Goal: Contribute content: Contribute content

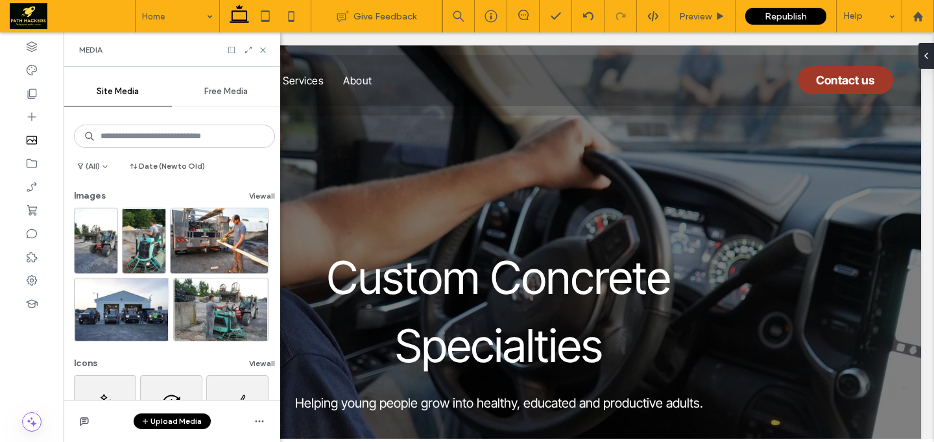
click at [258, 52] on div "Media" at bounding box center [172, 50] width 186 height 10
drag, startPoint x: 261, startPoint y: 50, endPoint x: 198, endPoint y: 18, distance: 70.5
click at [261, 50] on icon at bounding box center [263, 50] width 10 height 10
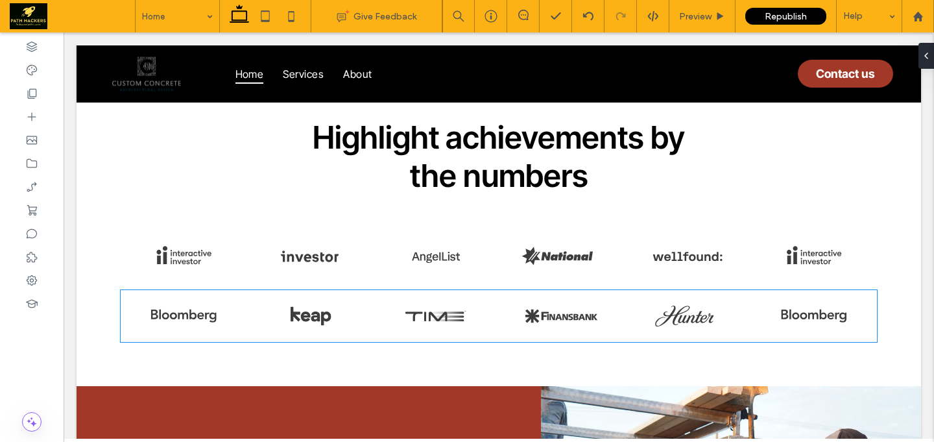
scroll to position [3670, 0]
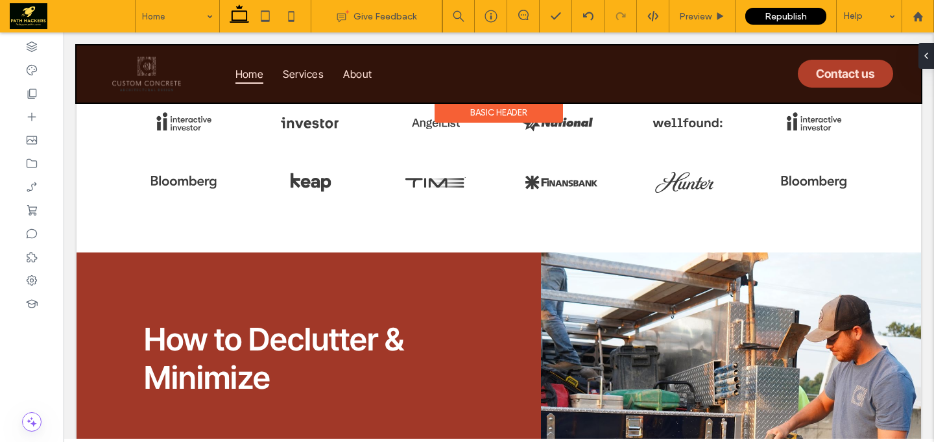
click at [349, 69] on div at bounding box center [499, 73] width 845 height 57
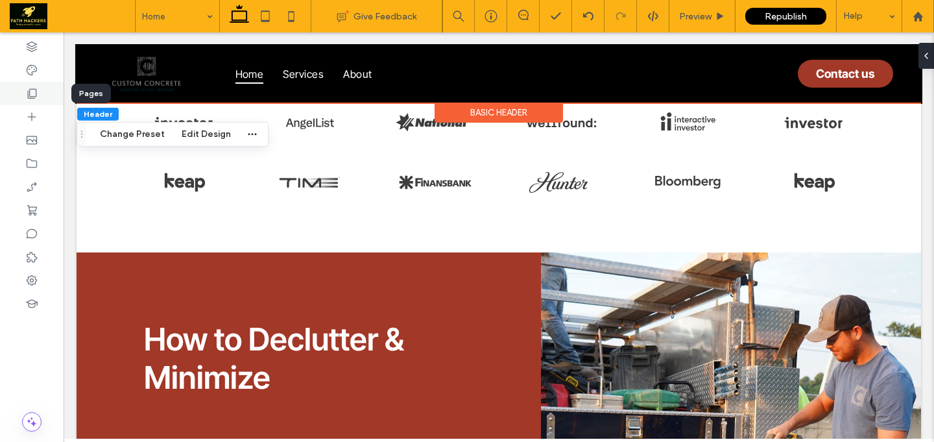
click at [41, 91] on div at bounding box center [32, 93] width 64 height 23
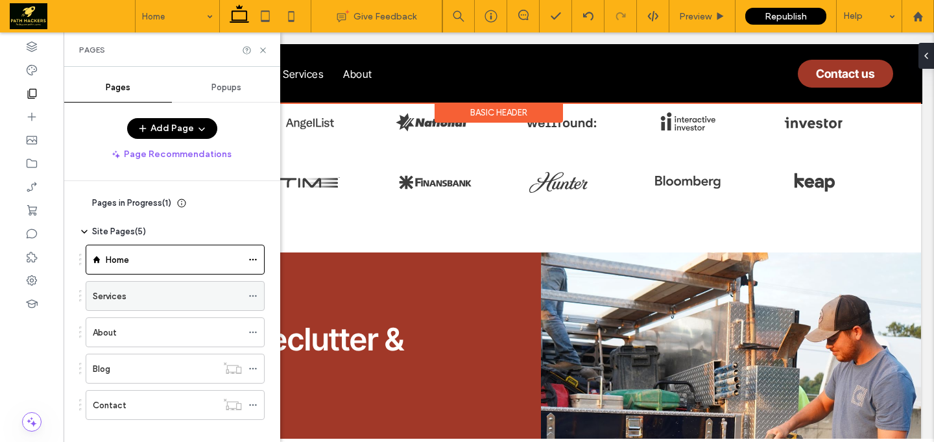
scroll to position [17, 0]
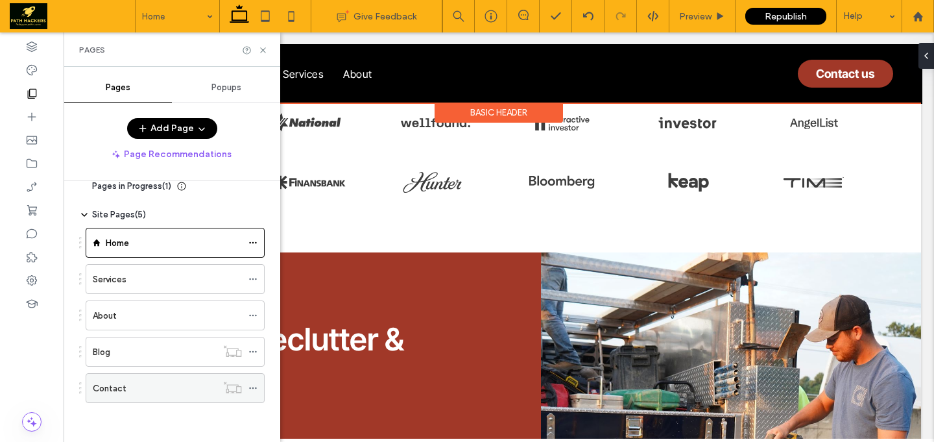
click at [165, 383] on div "Contact" at bounding box center [155, 388] width 124 height 14
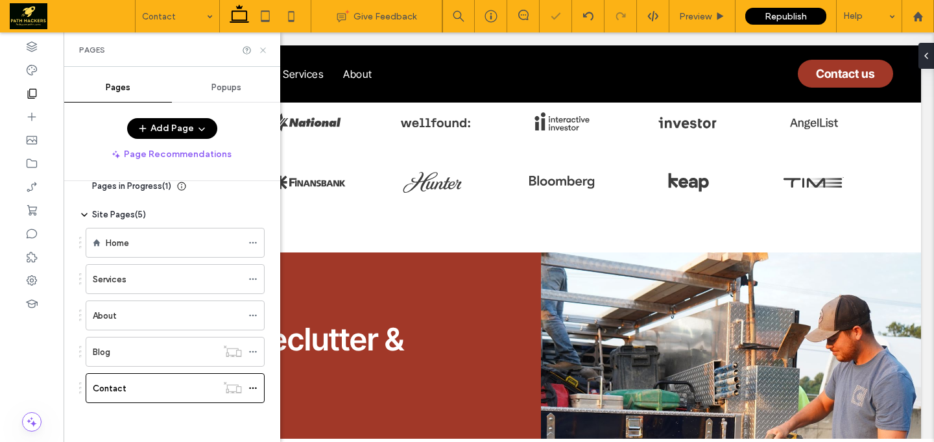
click at [262, 49] on icon at bounding box center [263, 50] width 10 height 10
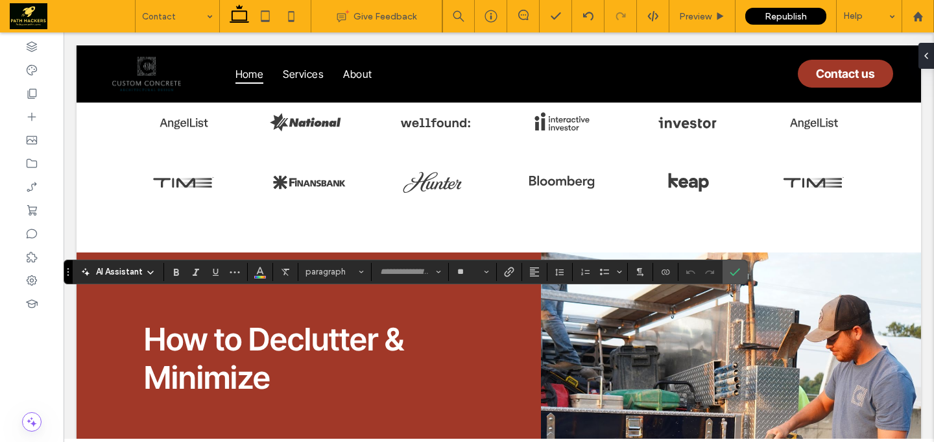
type input "**"
type input "**********"
click at [655, 272] on section at bounding box center [665, 272] width 25 height 18
click at [661, 271] on icon "Connect To Data" at bounding box center [665, 272] width 10 height 10
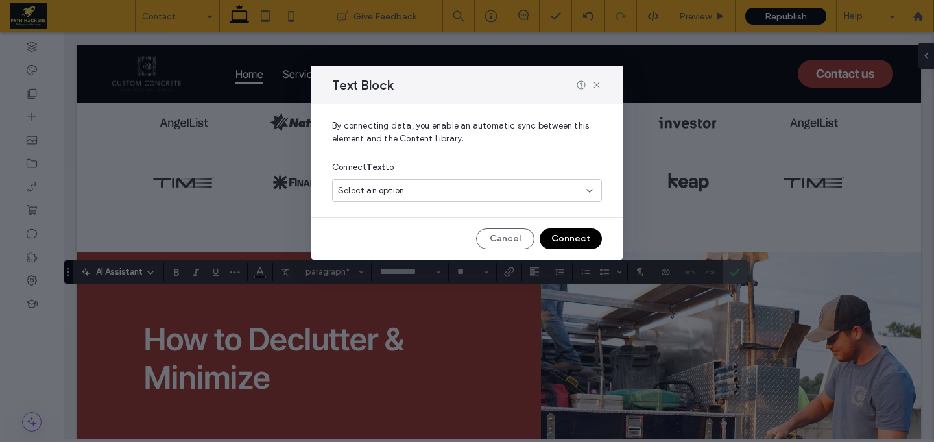
click at [413, 168] on div "Connect Text to" at bounding box center [467, 167] width 270 height 23
click at [419, 187] on div "Select an option" at bounding box center [459, 190] width 243 height 13
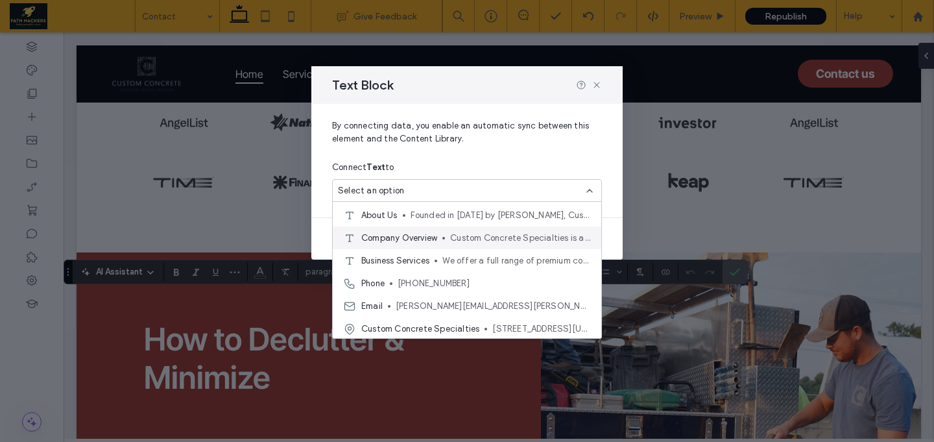
scroll to position [45, 0]
click at [493, 324] on span "[STREET_ADDRESS][US_STATE]" at bounding box center [541, 327] width 99 height 13
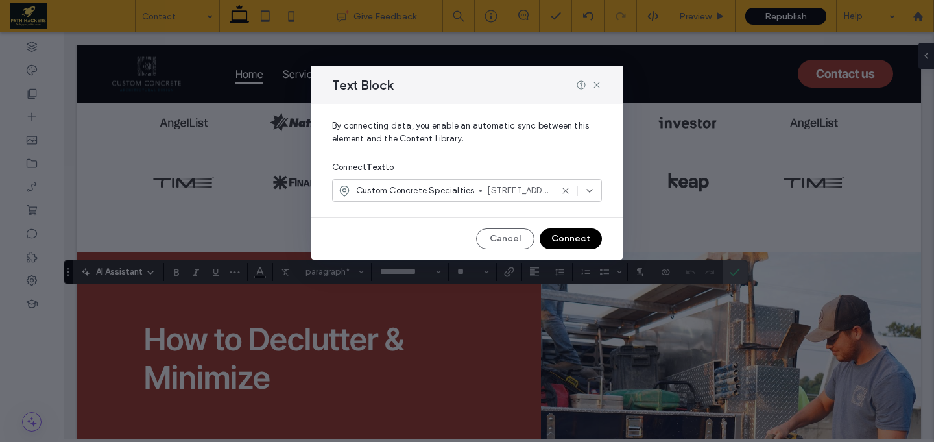
click at [575, 241] on button "Connect" at bounding box center [571, 238] width 62 height 21
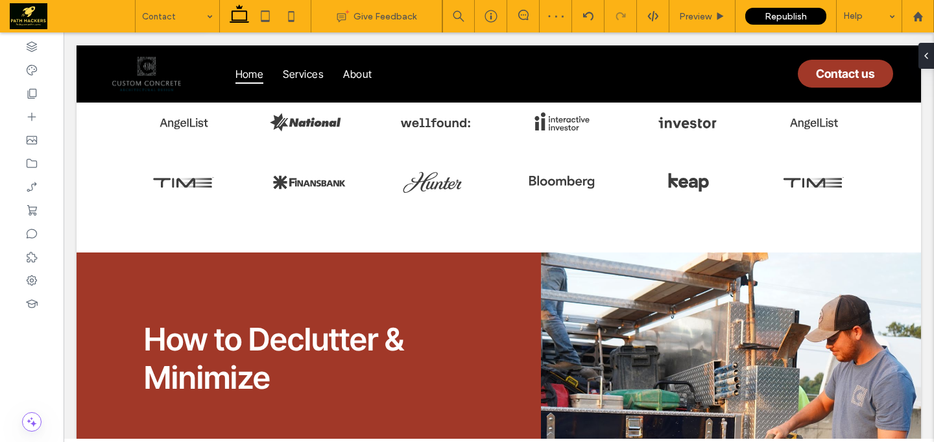
type input "**"
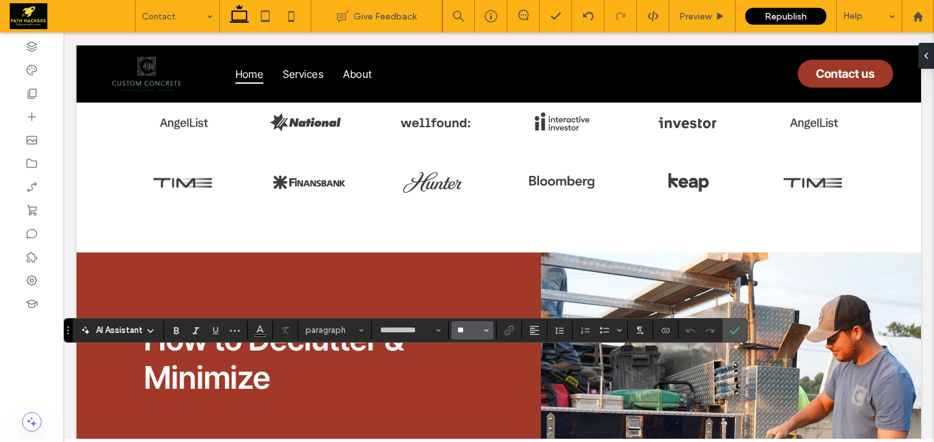
click at [471, 332] on input "**" at bounding box center [468, 330] width 25 height 10
type input "**"
click at [471, 332] on input "**" at bounding box center [468, 330] width 25 height 10
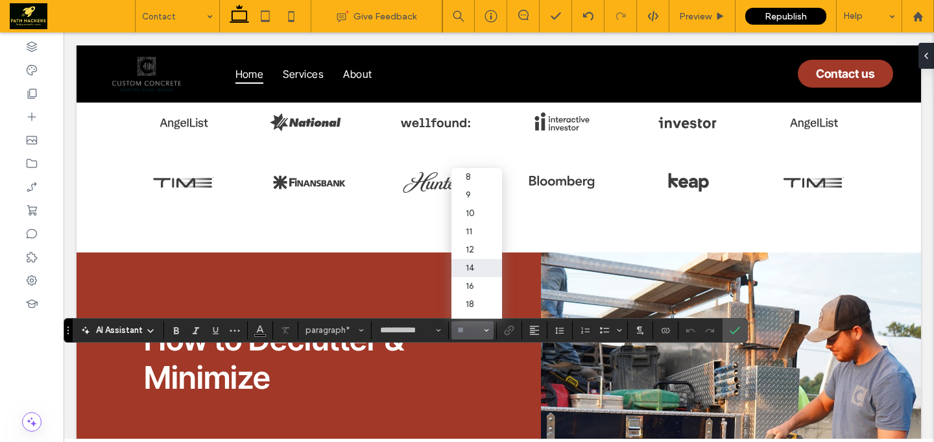
click at [471, 332] on input "Size-input" at bounding box center [468, 330] width 25 height 10
type input "**"
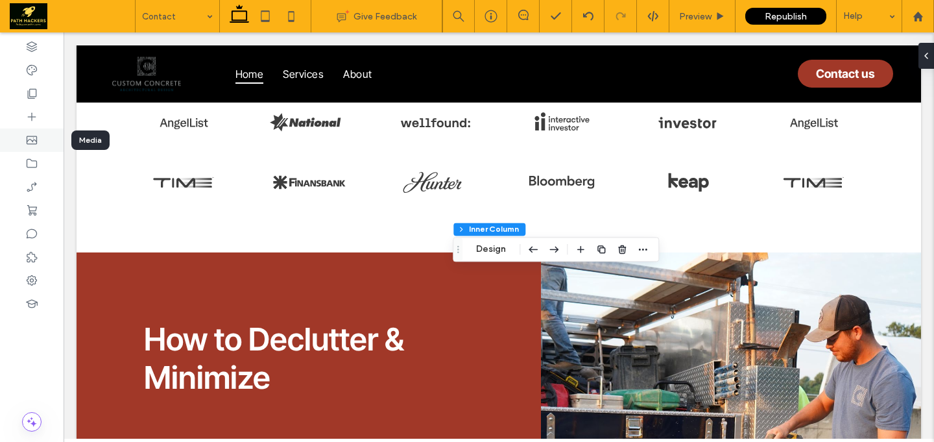
click at [37, 143] on icon at bounding box center [31, 140] width 13 height 13
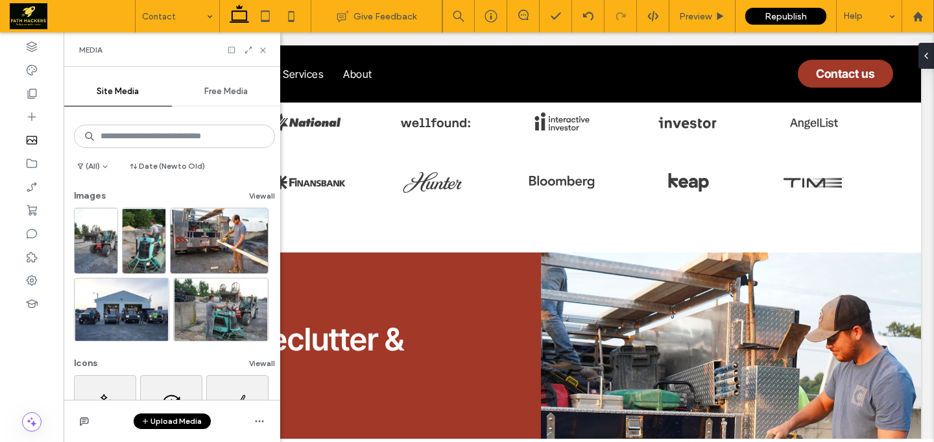
click at [184, 422] on button "Upload Media" at bounding box center [172, 421] width 77 height 16
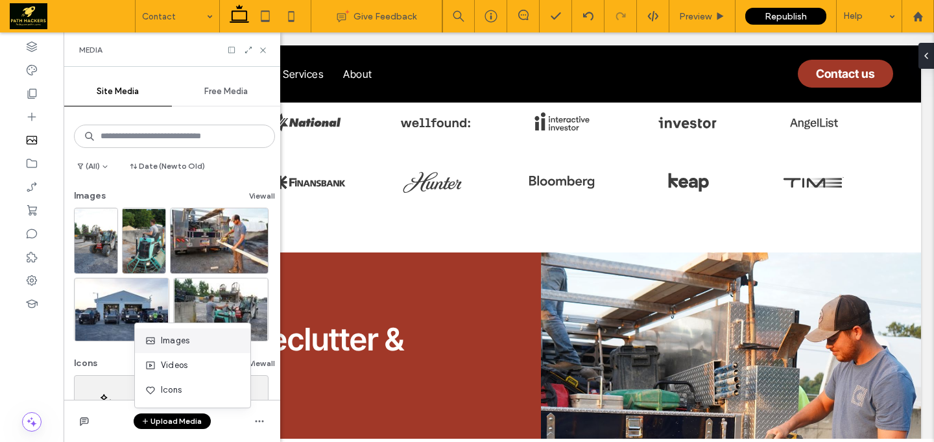
click at [191, 343] on div "Images" at bounding box center [189, 340] width 88 height 13
click at [30, 140] on use at bounding box center [32, 140] width 10 height 8
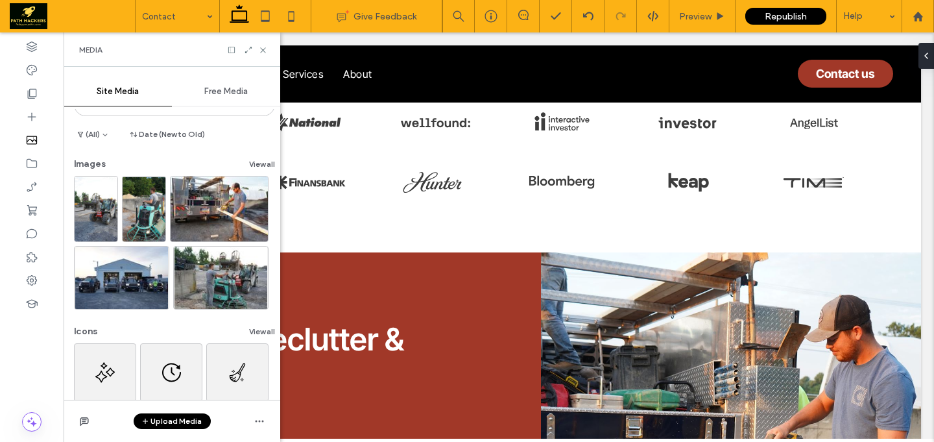
scroll to position [0, 0]
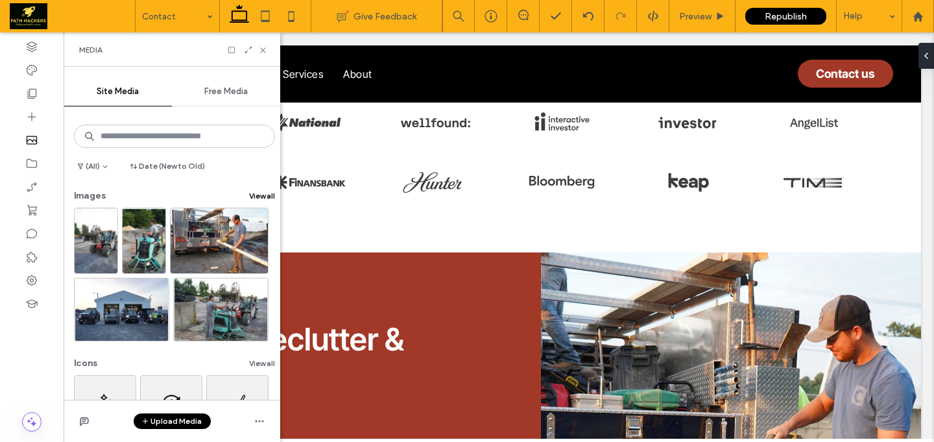
click at [249, 200] on button "View all" at bounding box center [262, 196] width 26 height 16
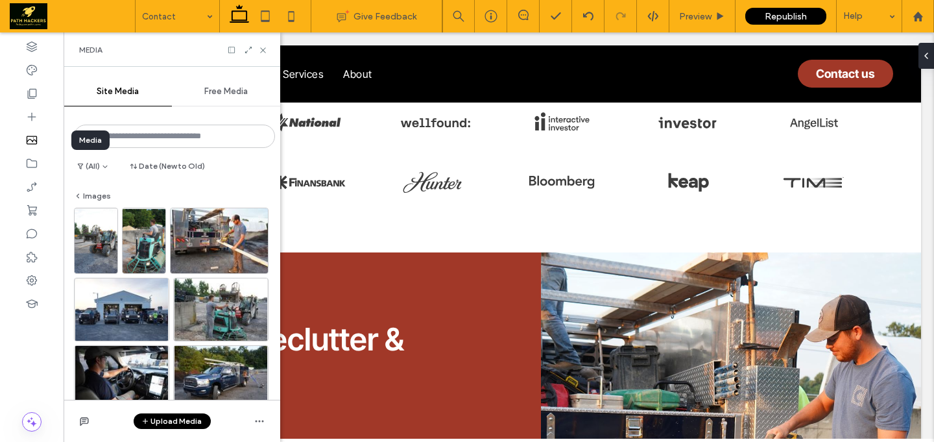
click at [48, 141] on div at bounding box center [32, 139] width 64 height 23
click at [33, 162] on icon at bounding box center [31, 163] width 13 height 13
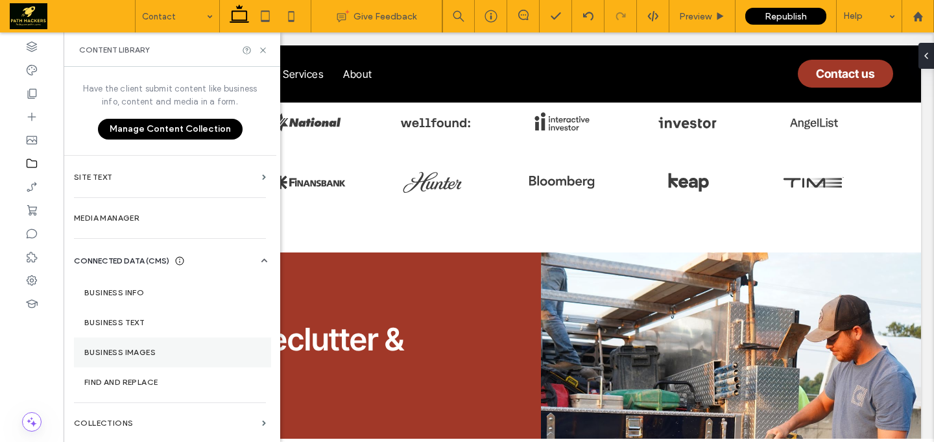
click at [141, 340] on section "Business Images" at bounding box center [172, 352] width 197 height 30
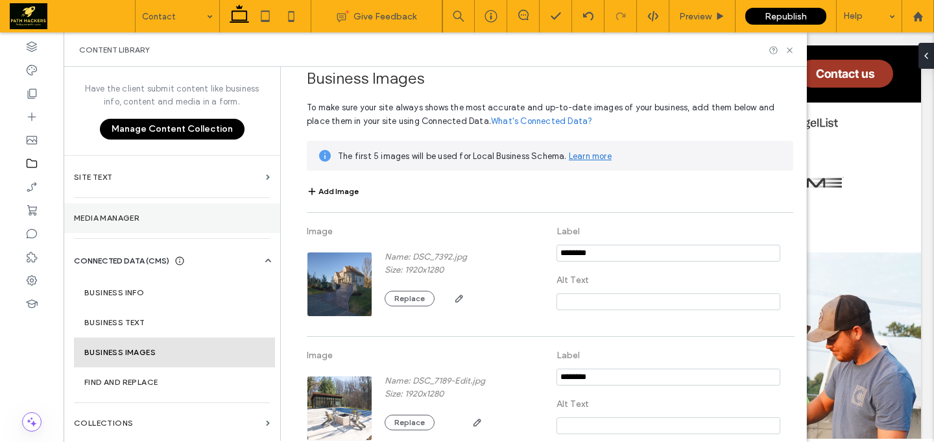
scroll to position [22, 0]
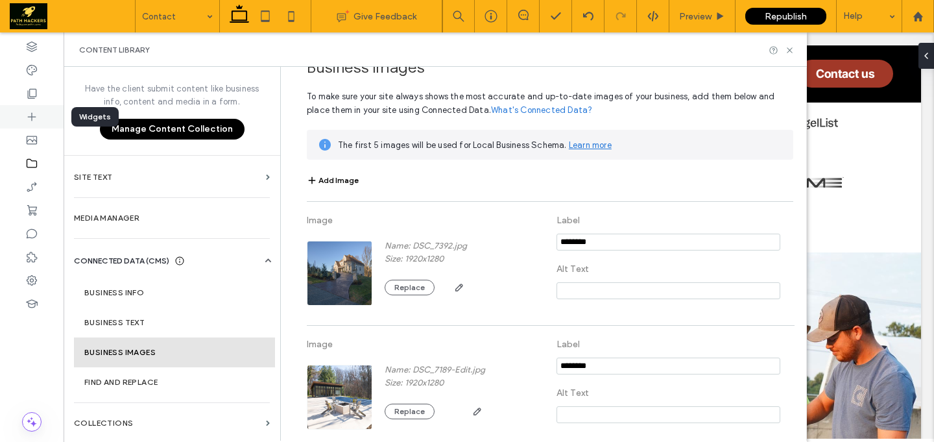
click at [40, 119] on div at bounding box center [32, 116] width 64 height 23
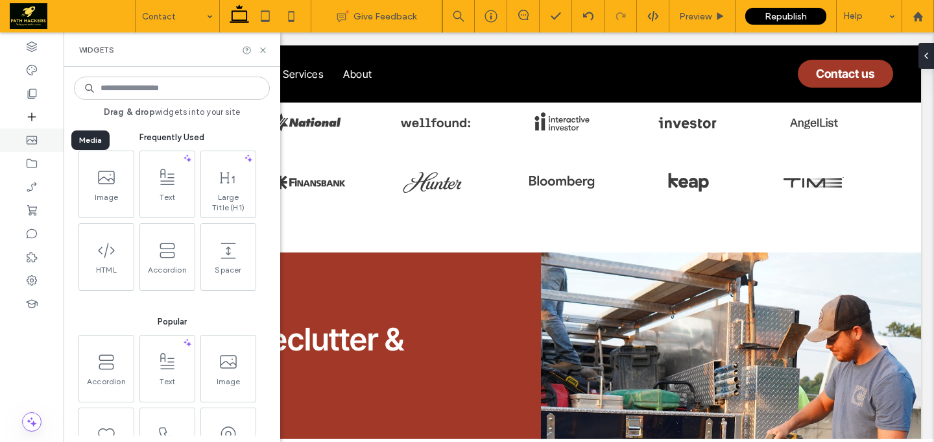
click at [34, 139] on use at bounding box center [32, 140] width 10 height 8
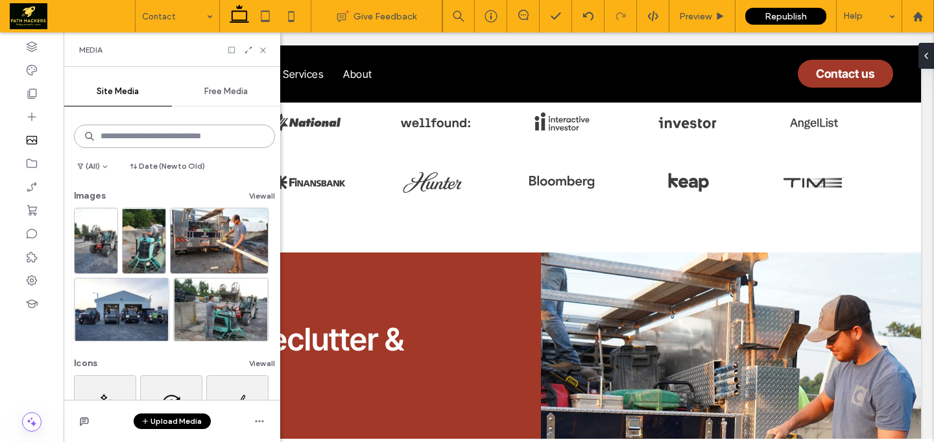
click at [159, 135] on input at bounding box center [174, 136] width 201 height 23
click at [248, 51] on icon at bounding box center [248, 49] width 9 height 9
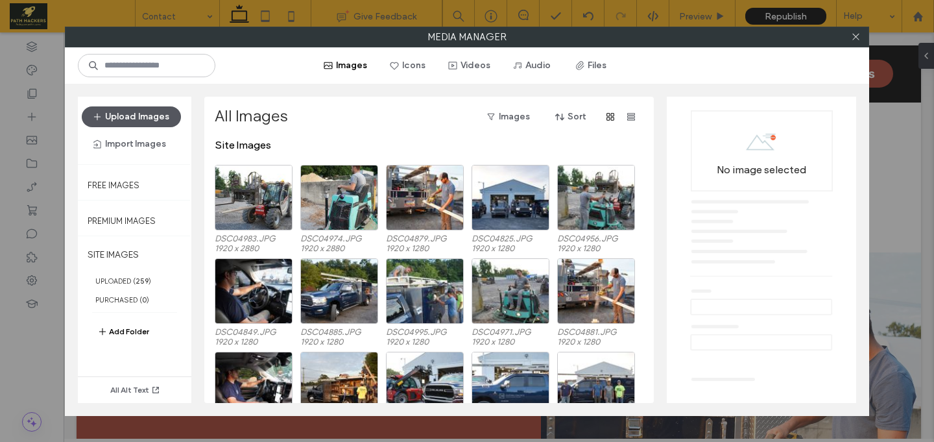
click at [135, 116] on button "Upload Images" at bounding box center [131, 116] width 99 height 21
click at [130, 131] on div "Upload Images Import Images" at bounding box center [135, 130] width 106 height 48
click at [137, 141] on button "Import Images" at bounding box center [130, 144] width 96 height 21
click at [161, 200] on span "From Online Platforms" at bounding box center [154, 202] width 88 height 13
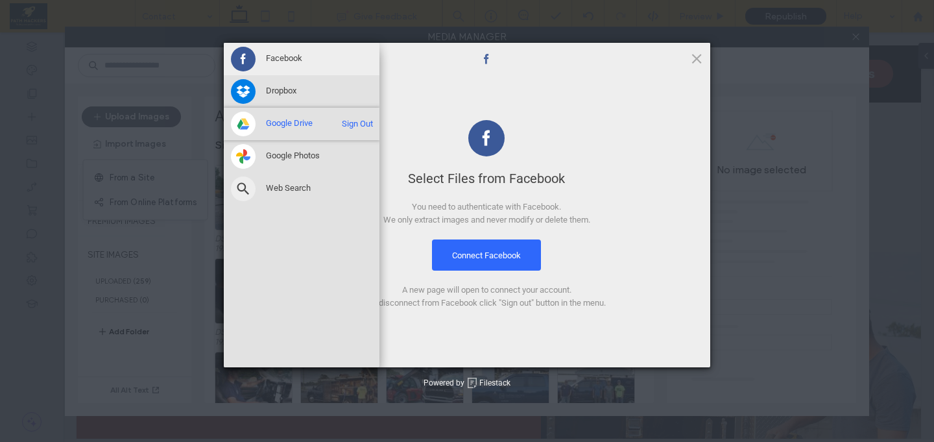
click at [239, 121] on span at bounding box center [243, 124] width 25 height 25
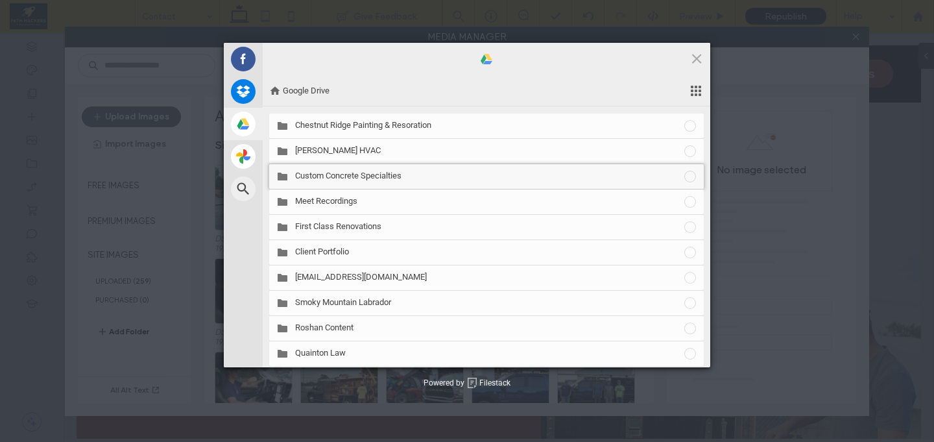
click at [430, 180] on span "Custom Concrete Specialties" at bounding box center [489, 176] width 388 height 12
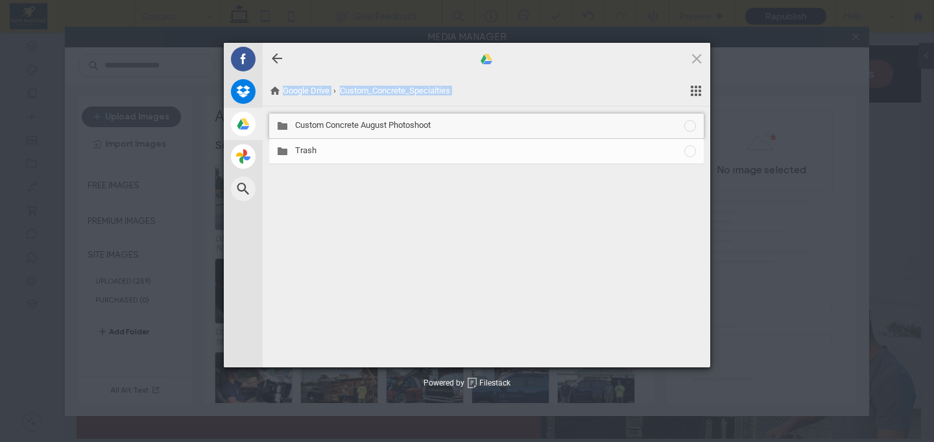
click at [422, 128] on span "Custom Concrete August Photoshoot" at bounding box center [489, 125] width 388 height 12
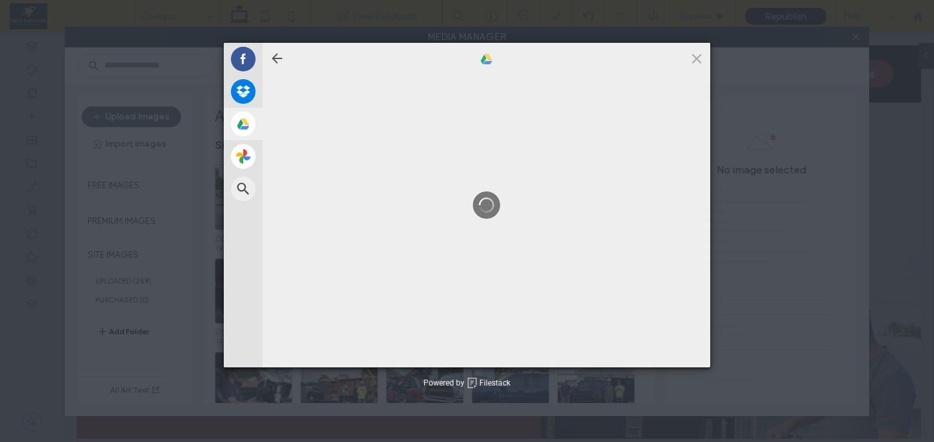
click at [422, 128] on div at bounding box center [487, 205] width 448 height 292
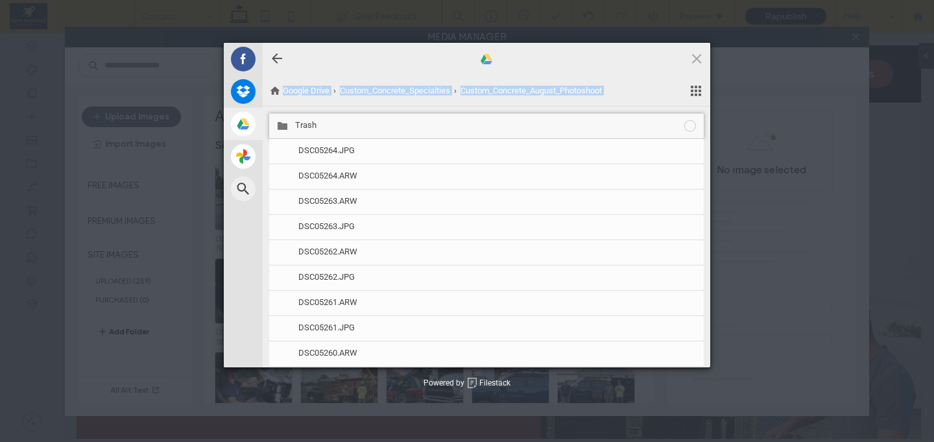
click at [683, 123] on span at bounding box center [690, 126] width 14 height 14
click at [683, 126] on div at bounding box center [690, 126] width 14 height 14
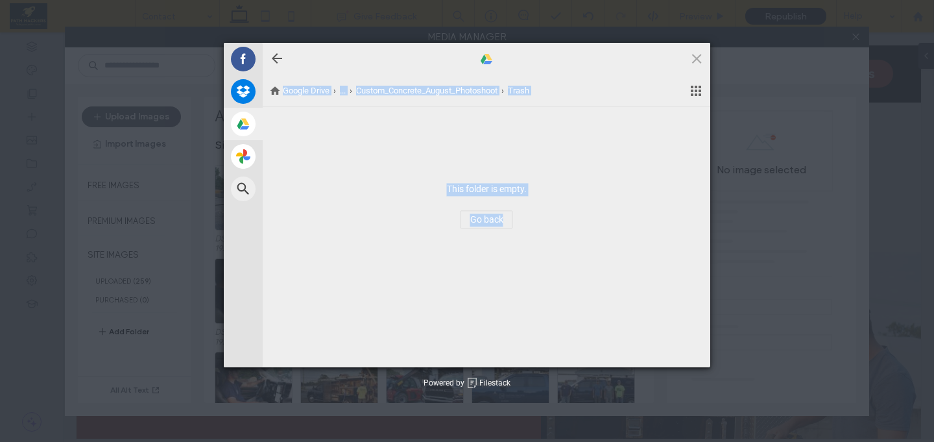
click at [535, 147] on div "Google Drive ... Custom_Concrete_August_Photoshoot Trash This folder is empty. …" at bounding box center [487, 221] width 448 height 292
click at [478, 88] on span "Custom_Concrete_August_Photoshoot" at bounding box center [426, 91] width 152 height 12
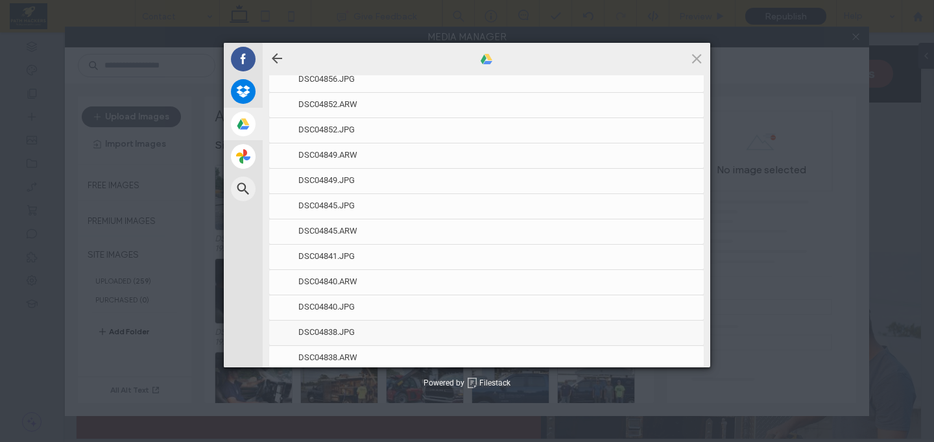
scroll to position [13897, 0]
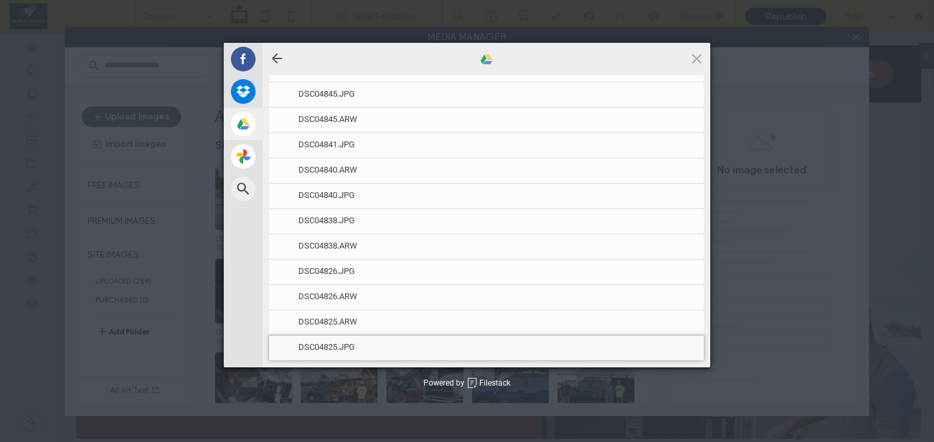
click at [677, 346] on span "DSC04825.JPG" at bounding box center [497, 347] width 399 height 12
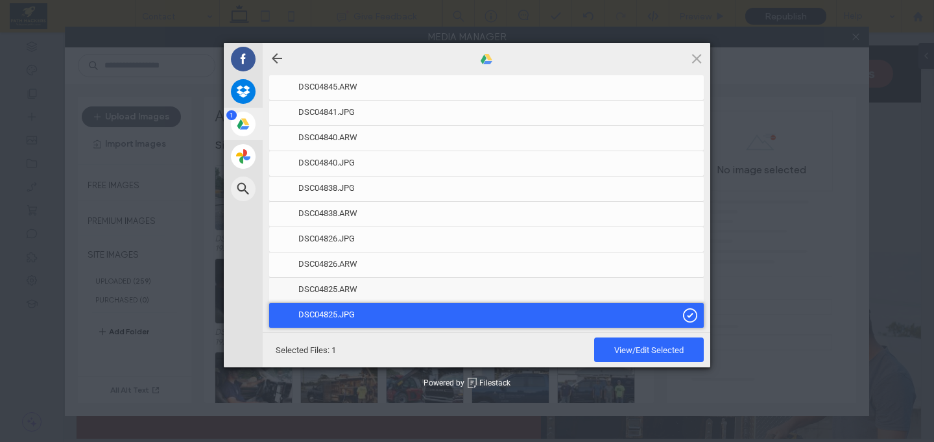
scroll to position [13932, 0]
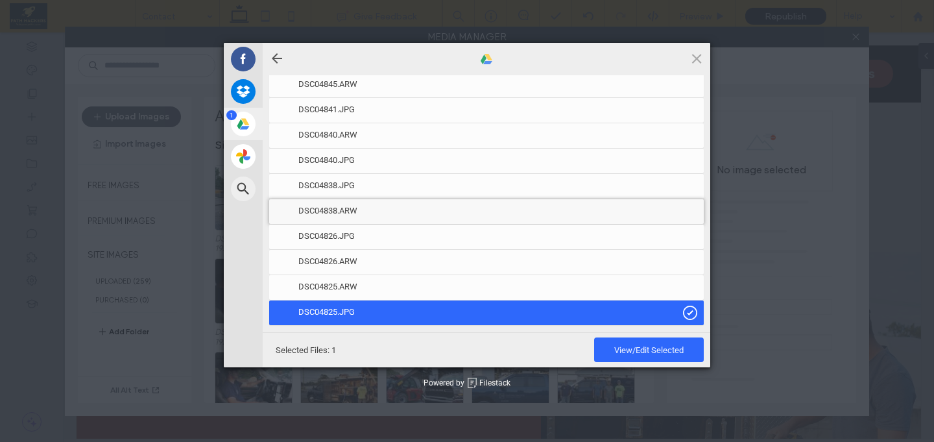
click at [661, 210] on span "DSC04838.ARW" at bounding box center [497, 211] width 399 height 12
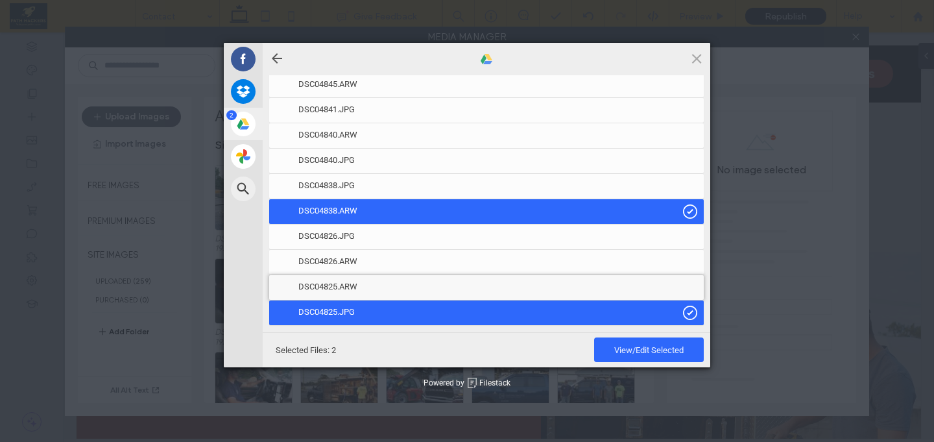
click at [683, 283] on span "DSC04825.ARW" at bounding box center [497, 287] width 399 height 12
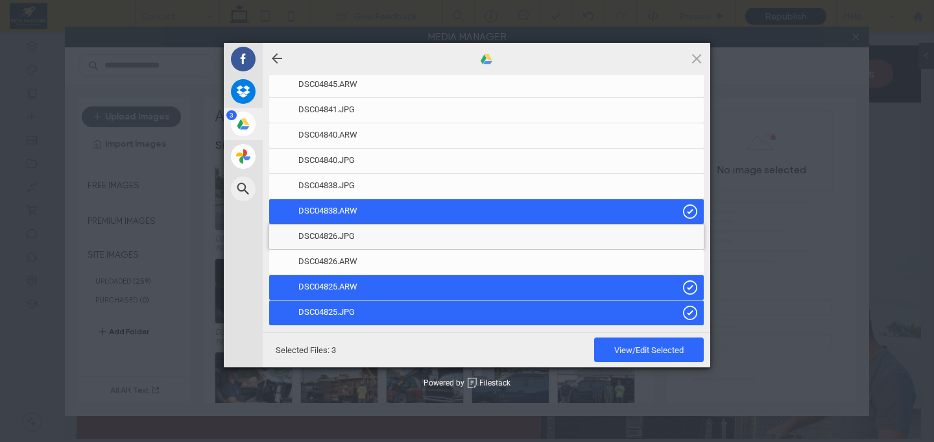
click at [683, 236] on span "DSC04826.JPG" at bounding box center [497, 236] width 399 height 12
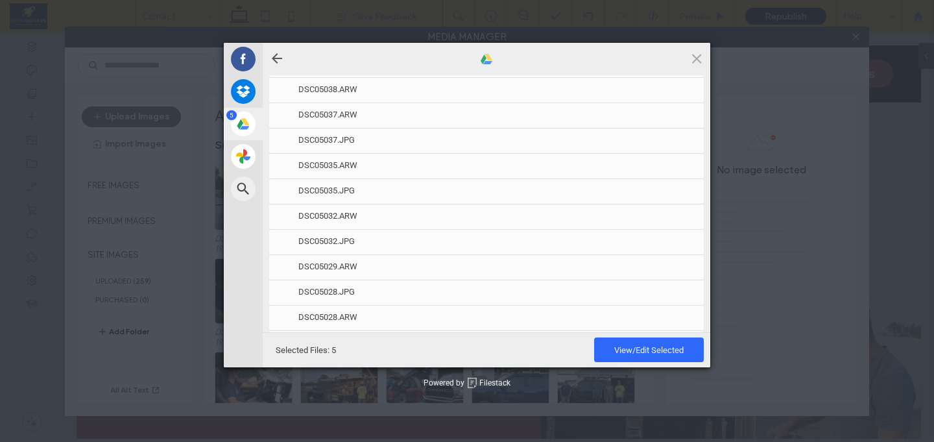
scroll to position [10224, 0]
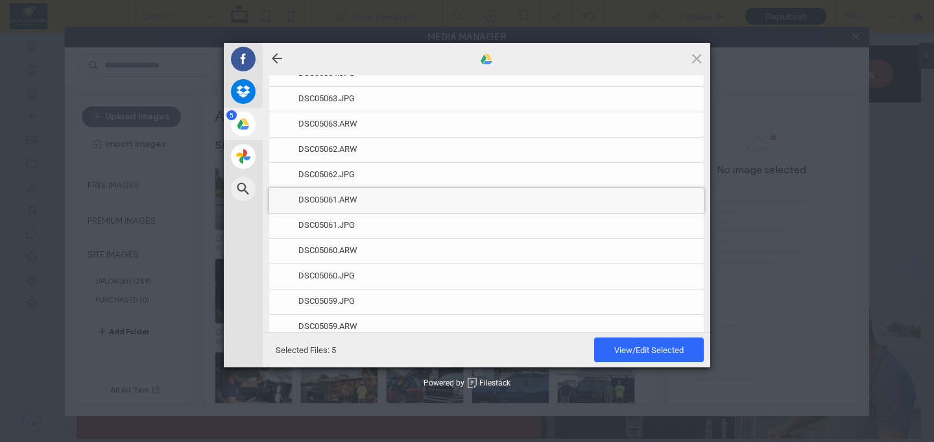
click at [626, 210] on div "DSC05061.ARW" at bounding box center [486, 200] width 435 height 25
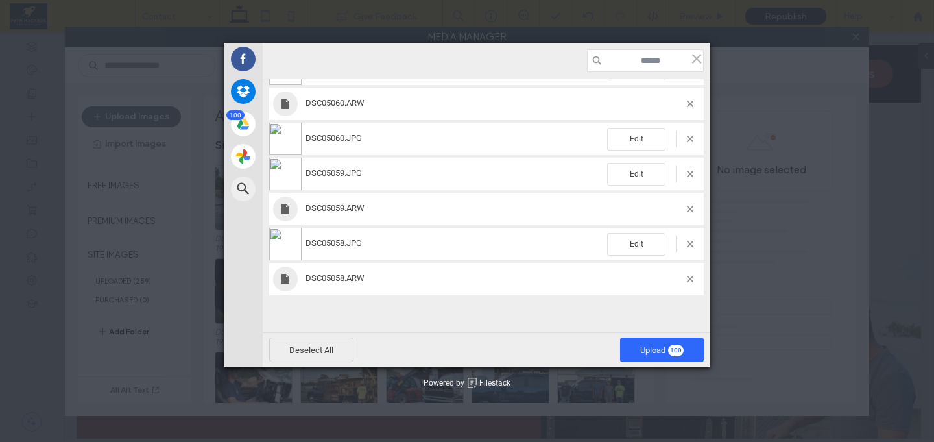
scroll to position [0, 0]
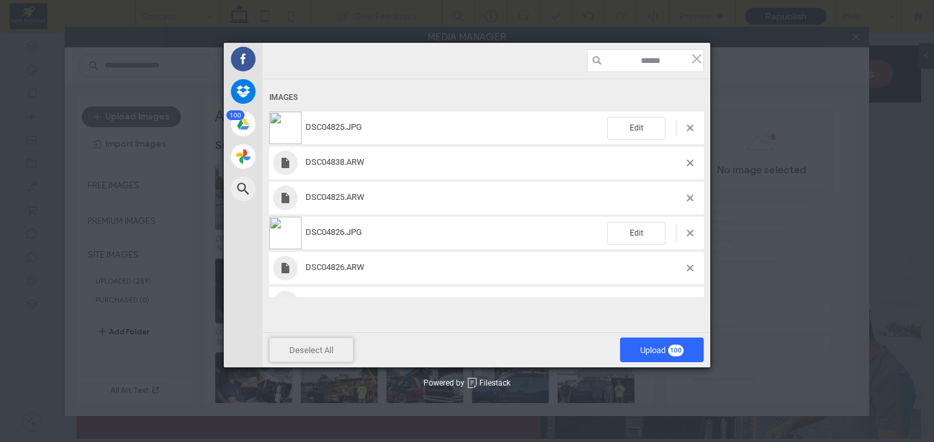
click at [331, 354] on span "Deselect All" at bounding box center [311, 349] width 84 height 25
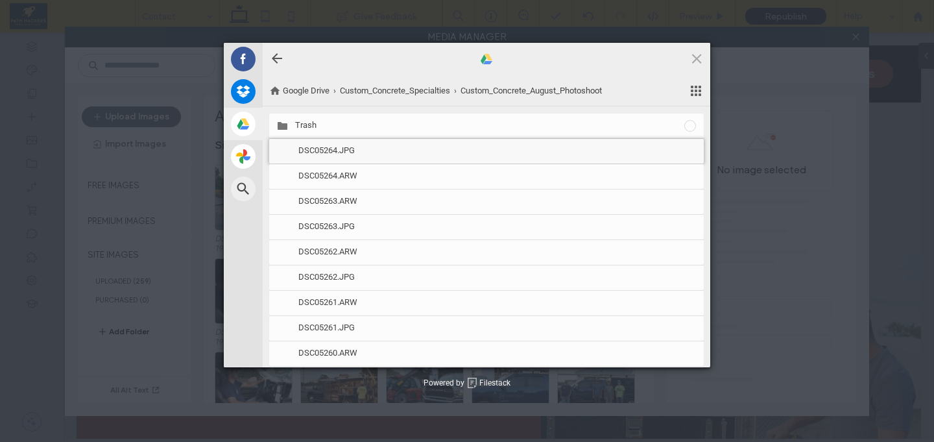
click at [679, 152] on span "DSC05264.JPG" at bounding box center [497, 151] width 399 height 12
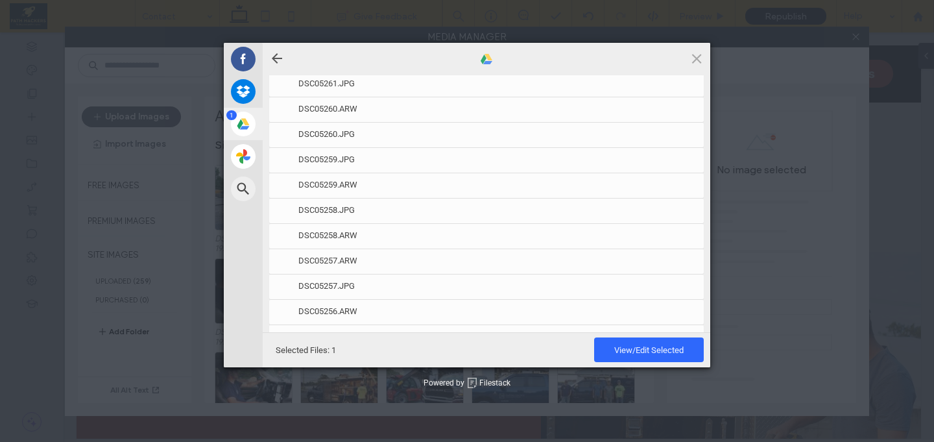
scroll to position [488, 0]
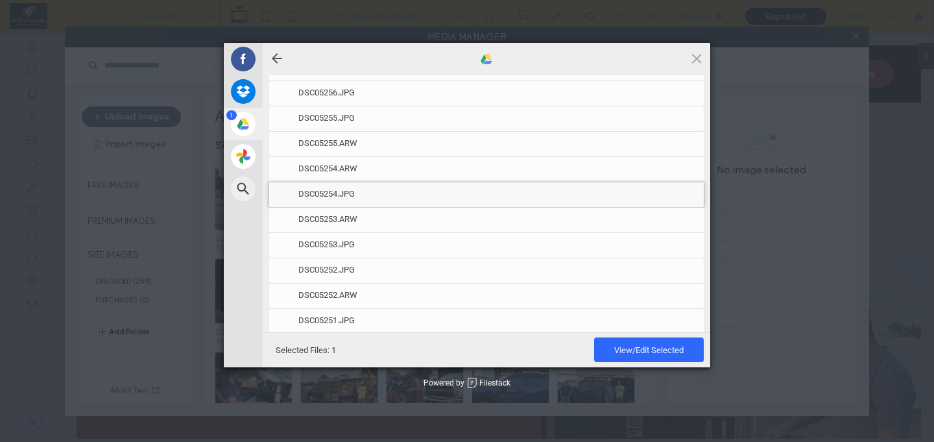
click at [645, 192] on span "DSC05254.JPG" at bounding box center [497, 194] width 399 height 12
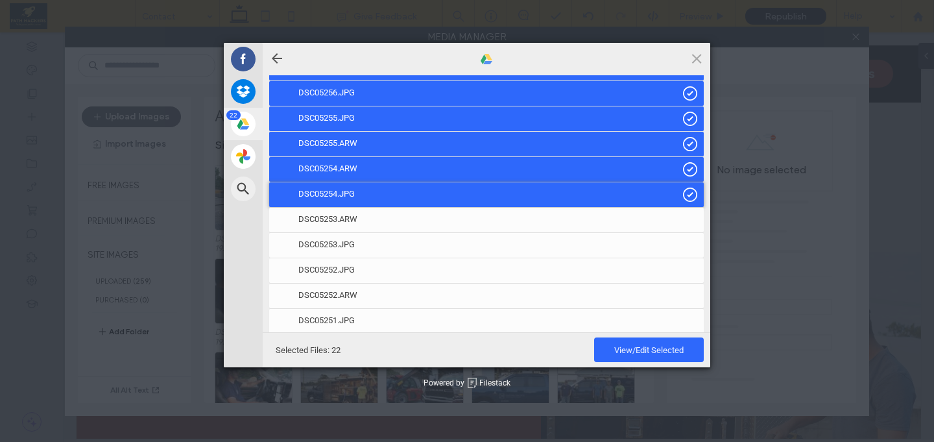
scroll to position [732, 0]
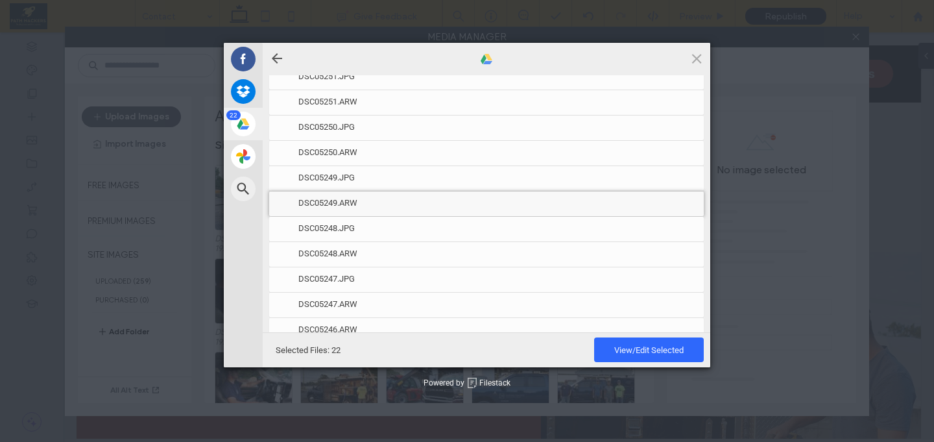
click at [649, 205] on span "DSC05249.ARW" at bounding box center [497, 203] width 399 height 12
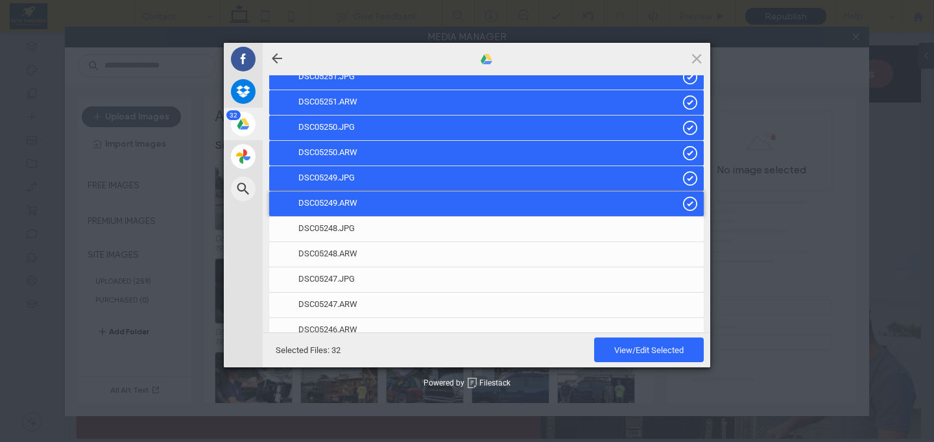
scroll to position [976, 0]
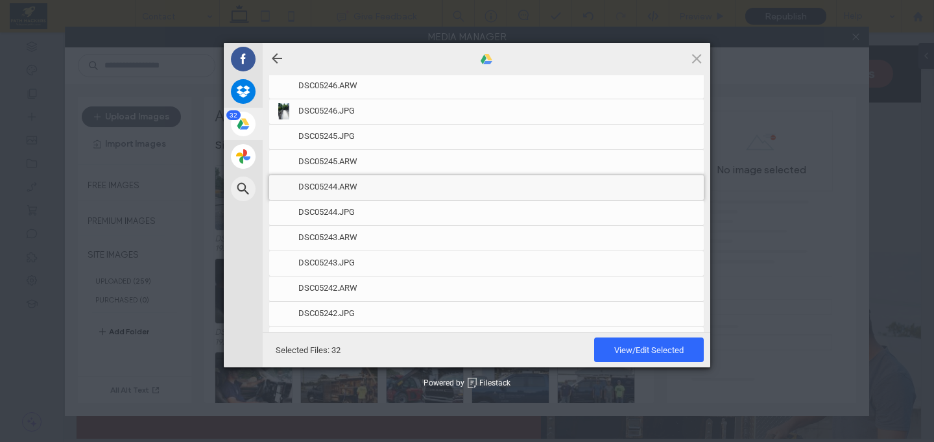
click at [649, 187] on span "DSC05244.ARW" at bounding box center [497, 187] width 399 height 12
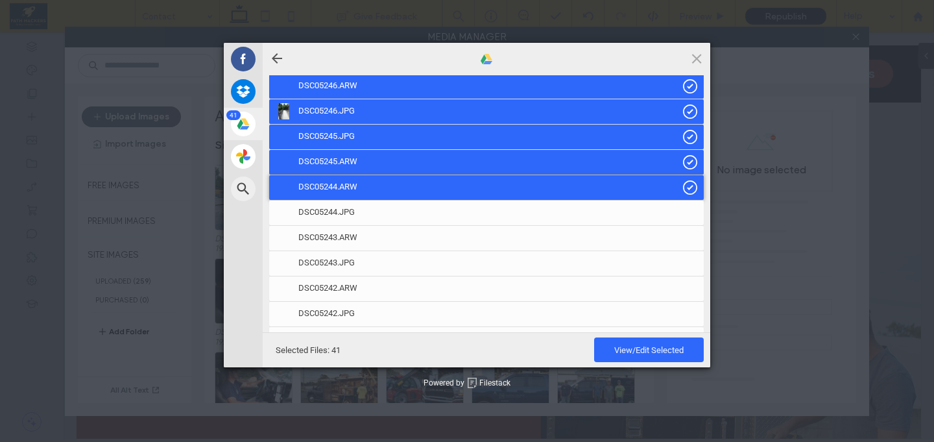
scroll to position [1220, 0]
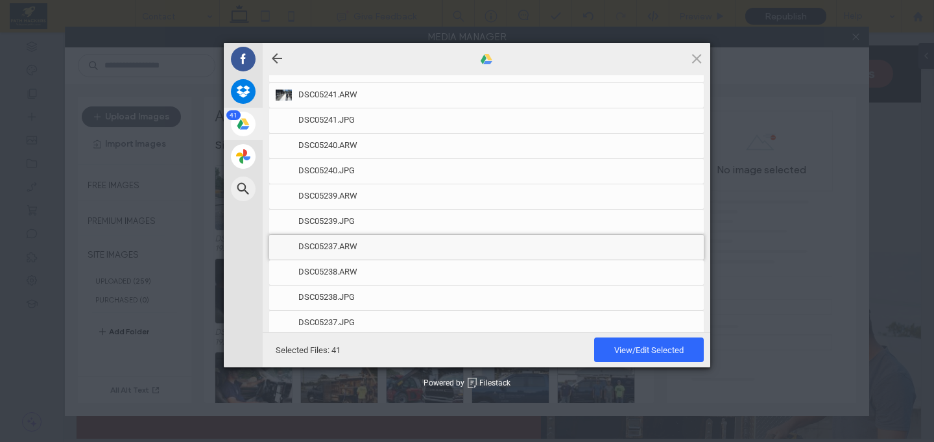
click at [649, 239] on div "DSC05237.ARW" at bounding box center [486, 247] width 435 height 25
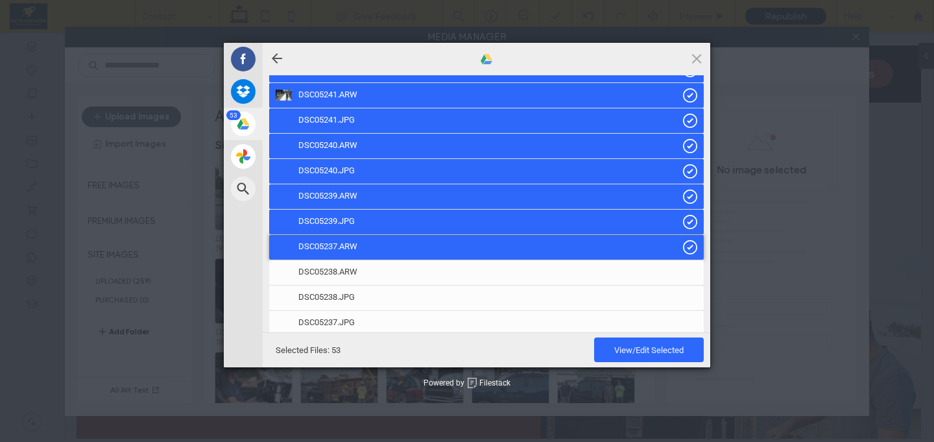
scroll to position [1464, 0]
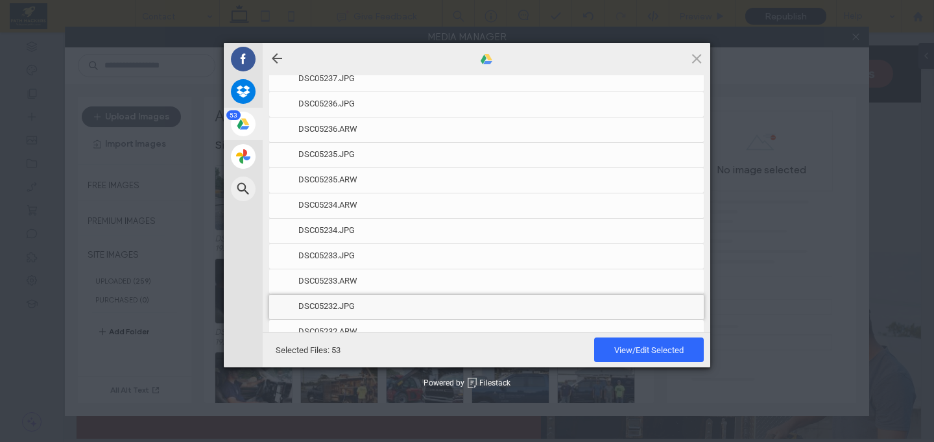
click at [657, 303] on span "DSC05232.JPG" at bounding box center [497, 306] width 399 height 12
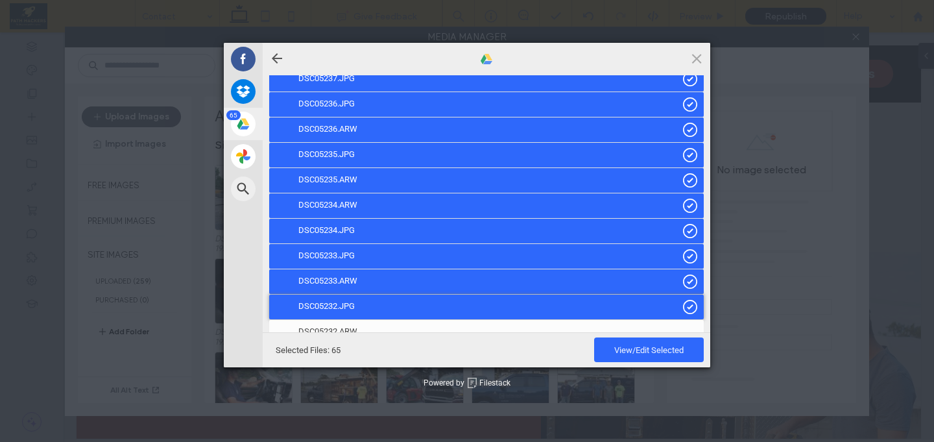
scroll to position [1708, 0]
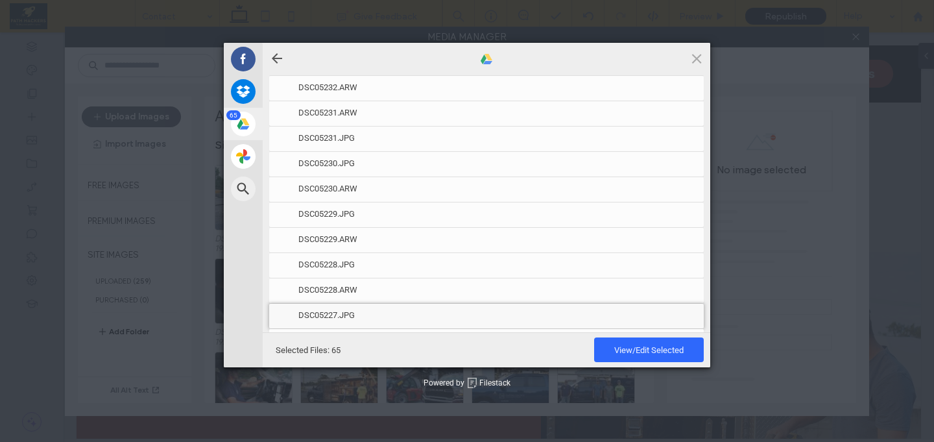
click at [664, 313] on span "DSC05227.JPG" at bounding box center [497, 315] width 399 height 12
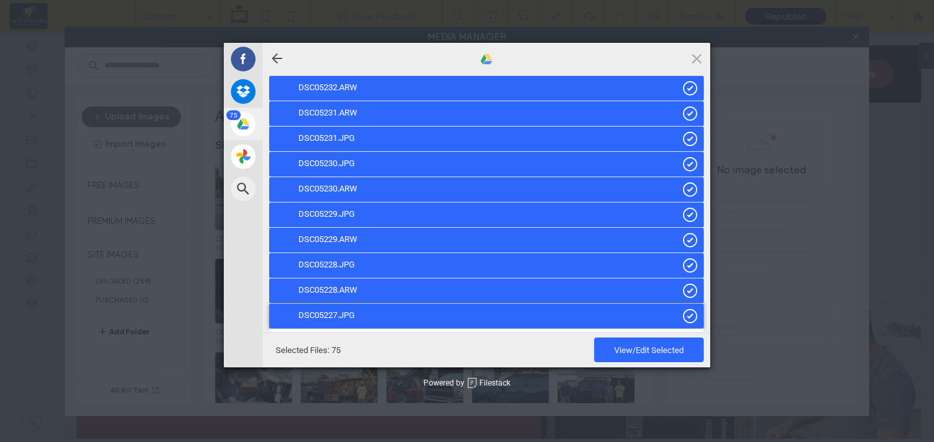
scroll to position [1952, 0]
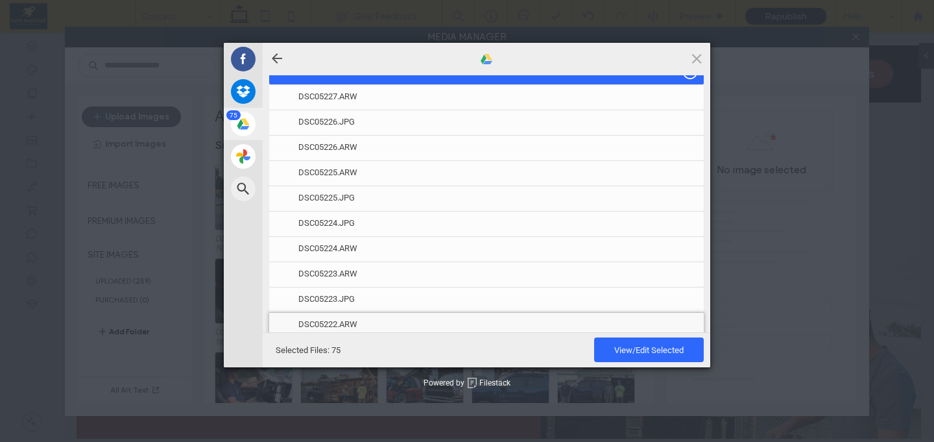
click at [663, 317] on div "DSC05222.ARW" at bounding box center [486, 325] width 435 height 25
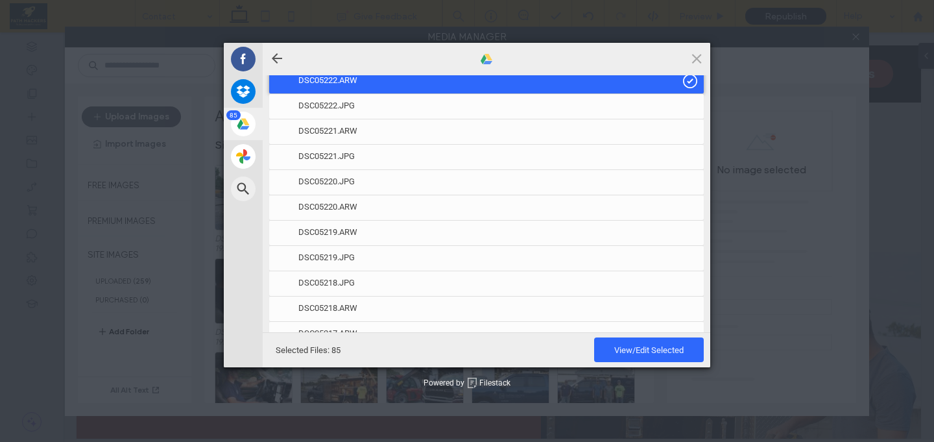
scroll to position [2439, 0]
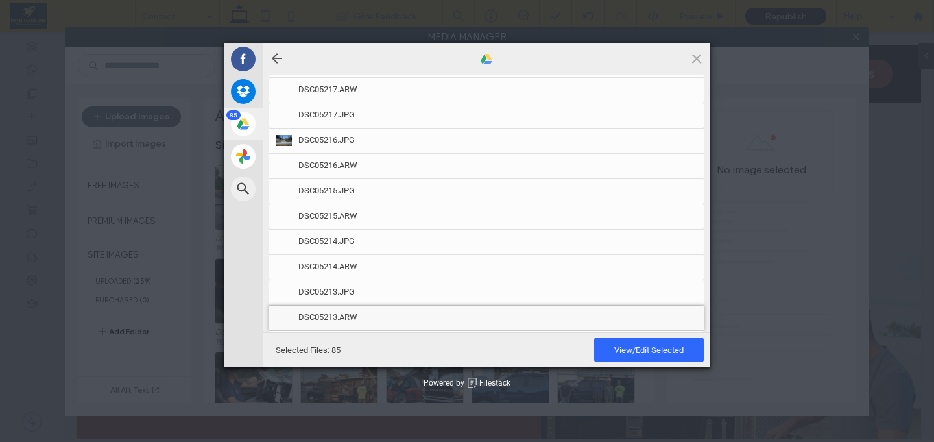
click at [661, 315] on span "DSC05213.ARW" at bounding box center [497, 317] width 399 height 12
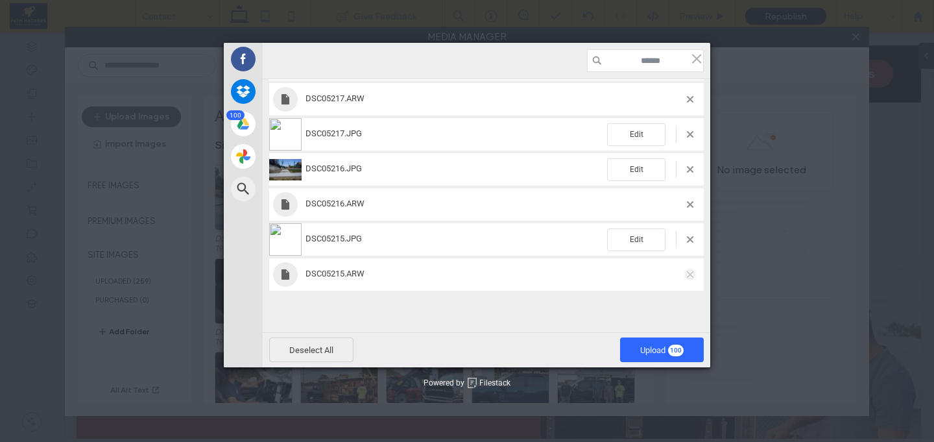
click at [687, 274] on span at bounding box center [690, 274] width 6 height 6
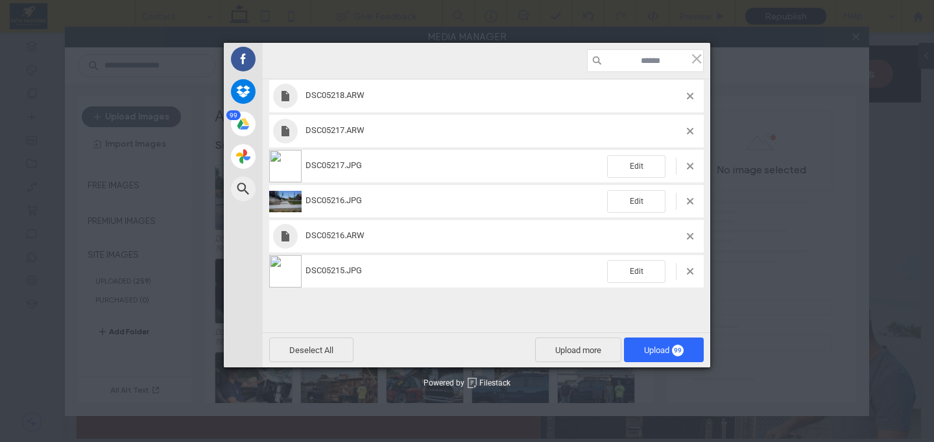
scroll to position [3290, 0]
click at [659, 347] on span "Upload 99" at bounding box center [664, 350] width 40 height 10
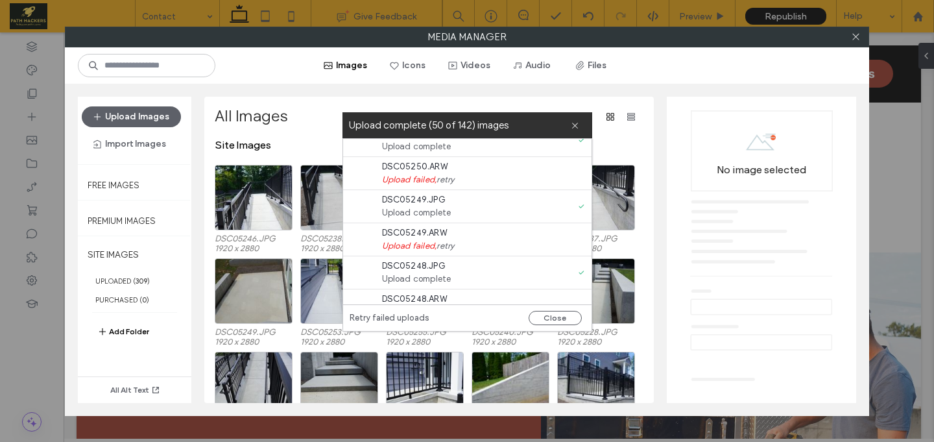
scroll to position [4533, 0]
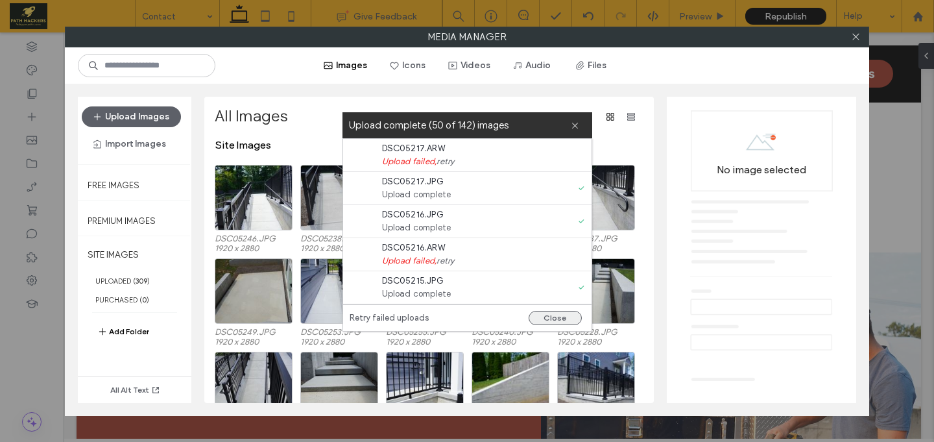
click at [549, 319] on button "Close" at bounding box center [555, 318] width 53 height 14
click at [551, 315] on button "Close" at bounding box center [555, 318] width 53 height 14
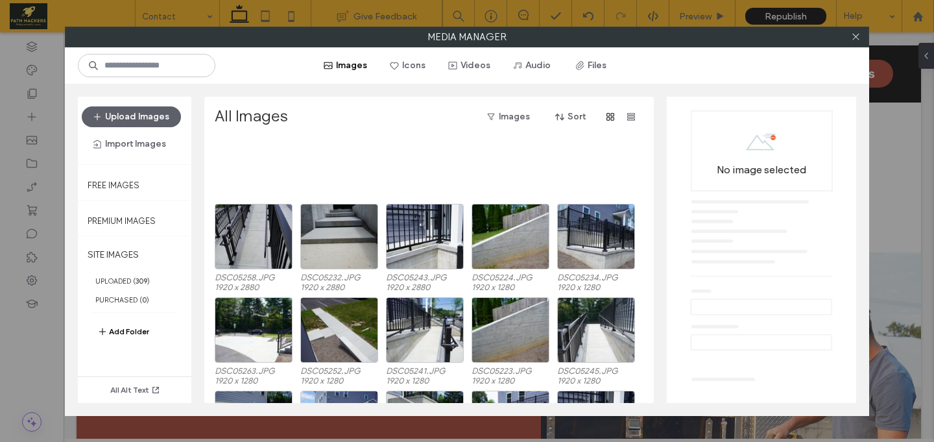
scroll to position [603, 0]
